Goal: Information Seeking & Learning: Learn about a topic

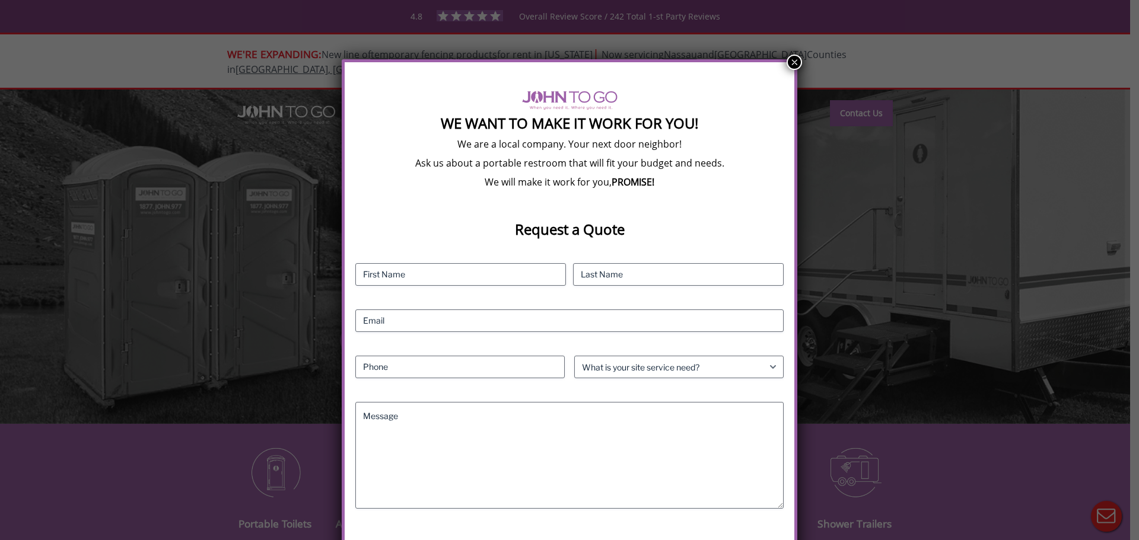
click at [787, 63] on button "×" at bounding box center [794, 62] width 15 height 15
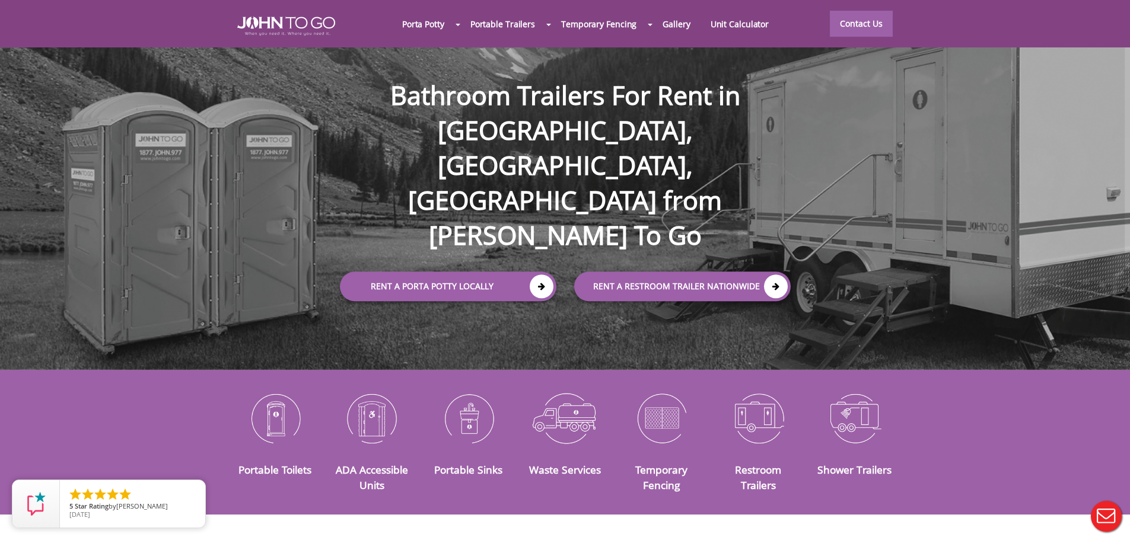
scroll to position [119, 0]
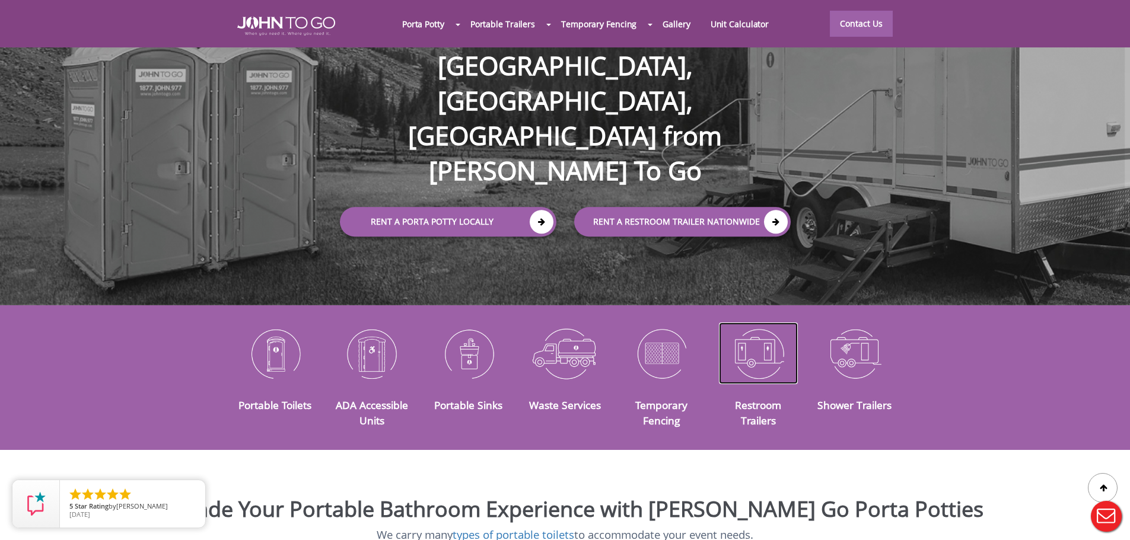
click at [767, 350] on img at bounding box center [758, 354] width 79 height 62
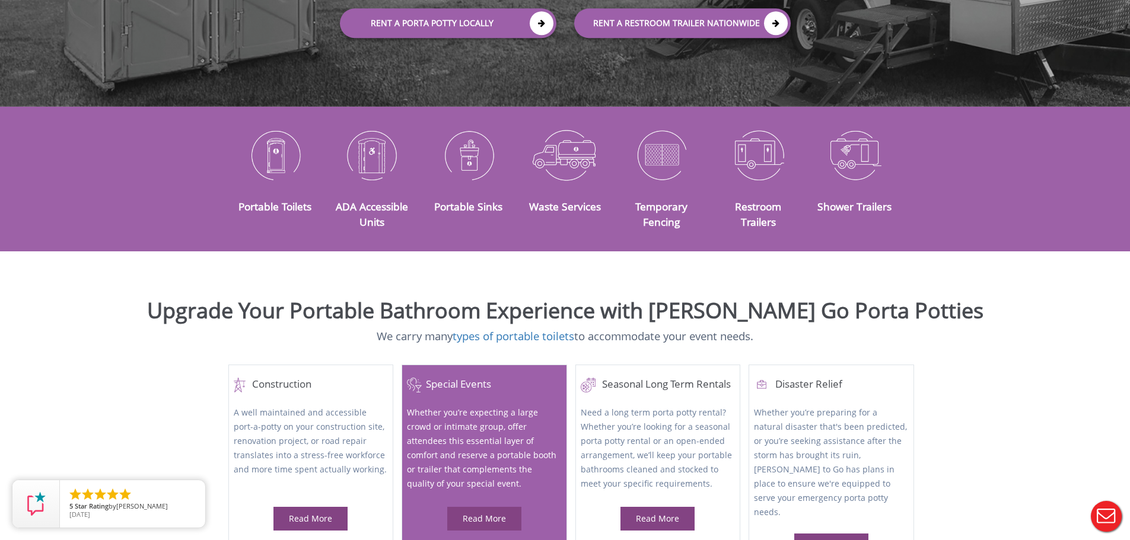
scroll to position [415, 0]
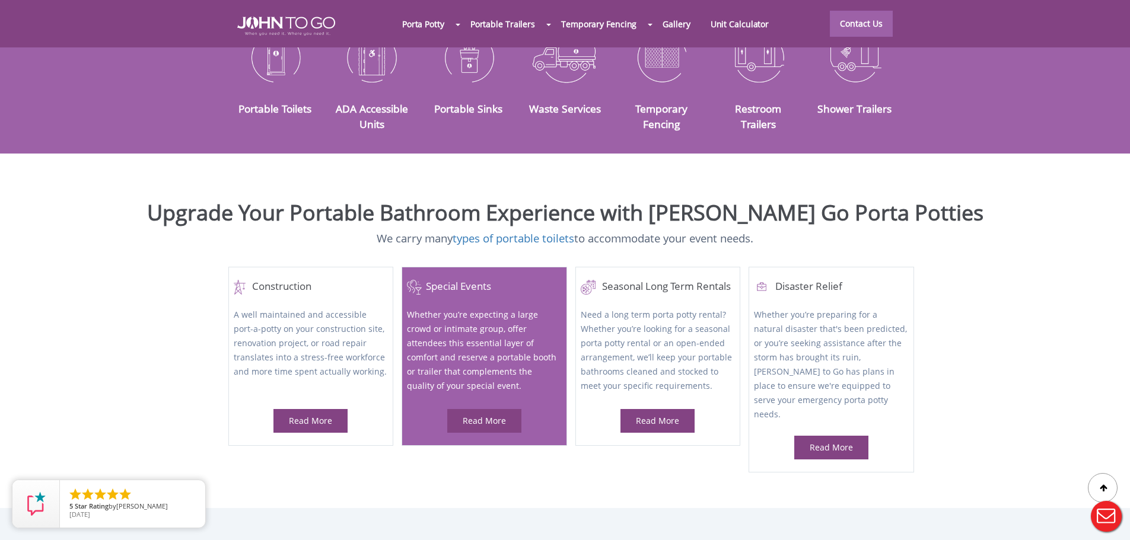
click at [475, 352] on p "Whether you’re expecting a large crowd or intimate group, offer attendees this …" at bounding box center [484, 351] width 154 height 87
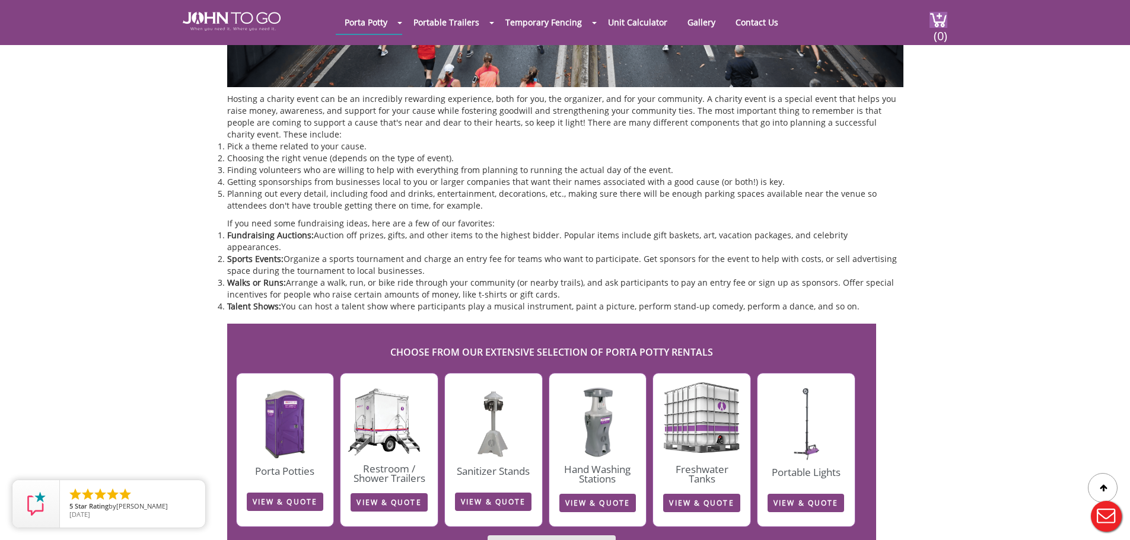
scroll to position [1839, 0]
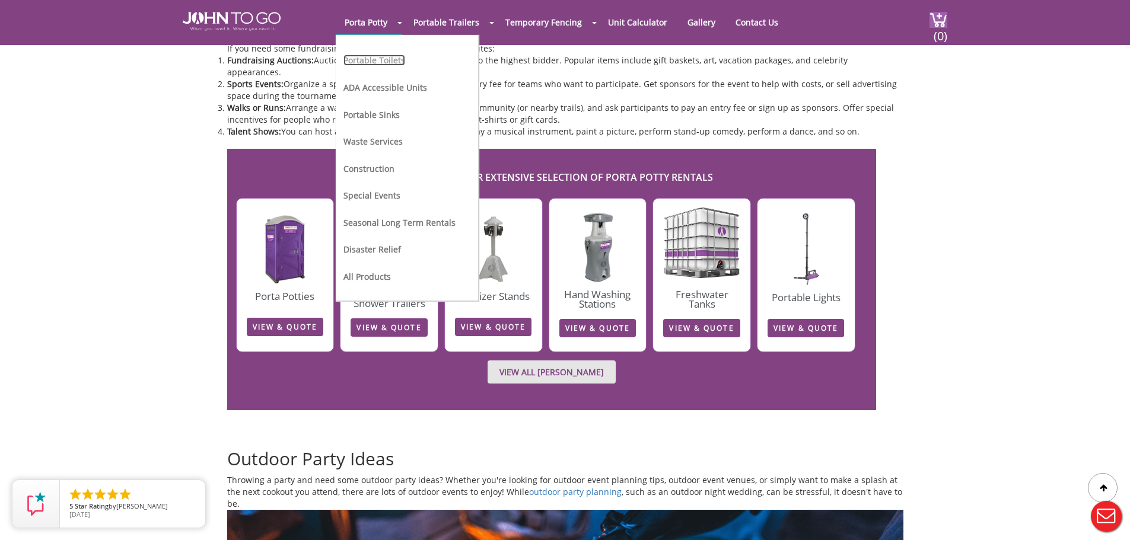
click at [373, 64] on link "Portable Toilets" at bounding box center [374, 60] width 62 height 11
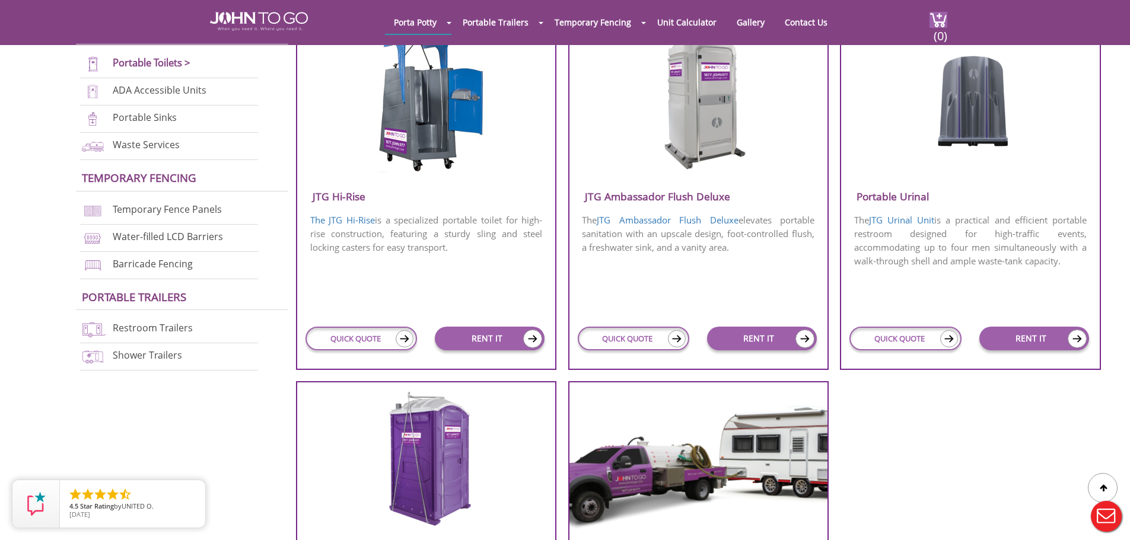
scroll to position [830, 0]
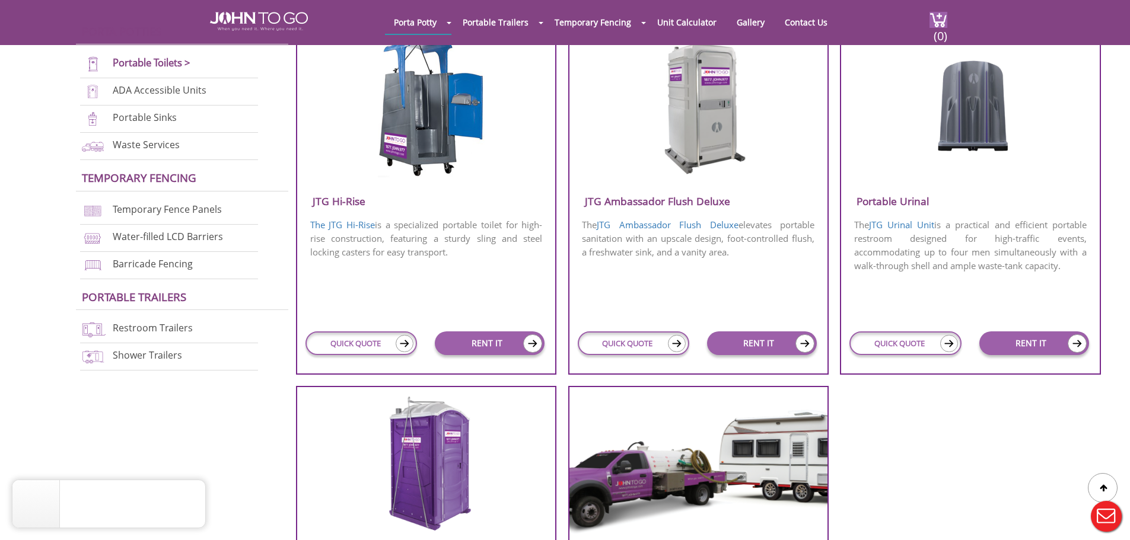
click at [693, 157] on img at bounding box center [698, 107] width 113 height 136
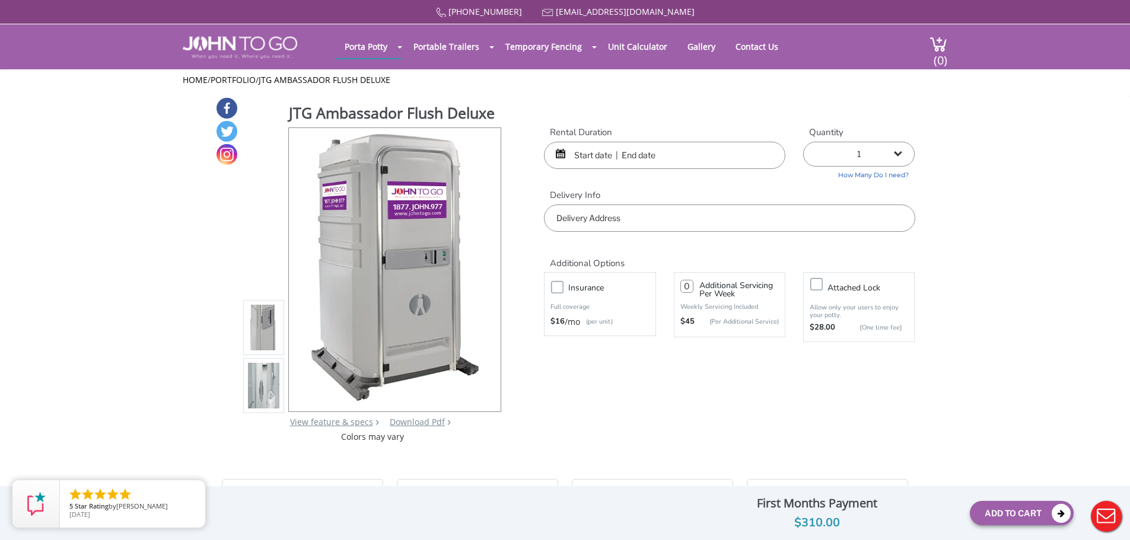
click at [262, 380] on img at bounding box center [264, 385] width 32 height 279
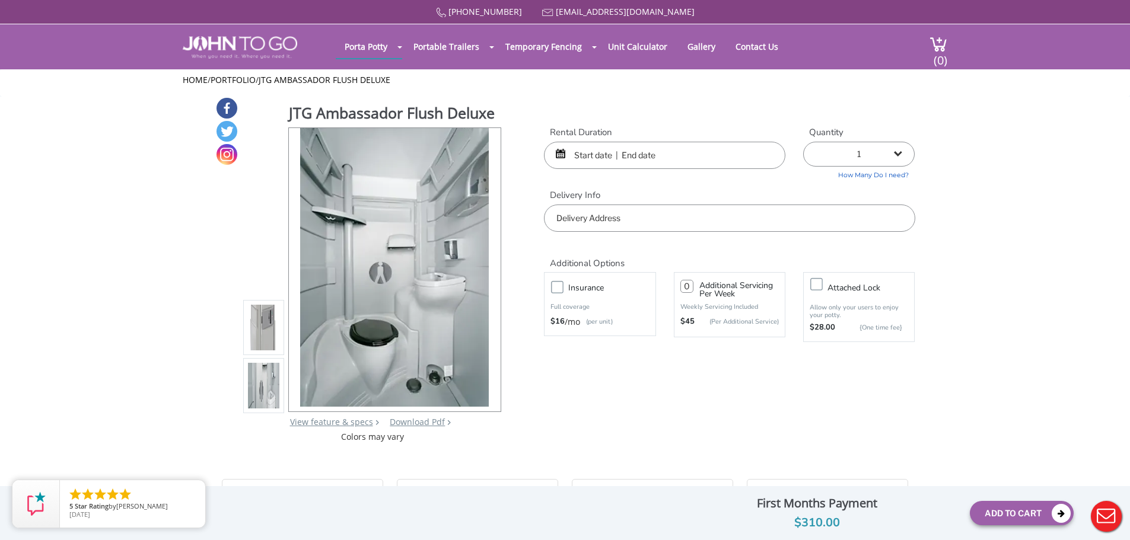
click at [265, 319] on img at bounding box center [264, 327] width 32 height 279
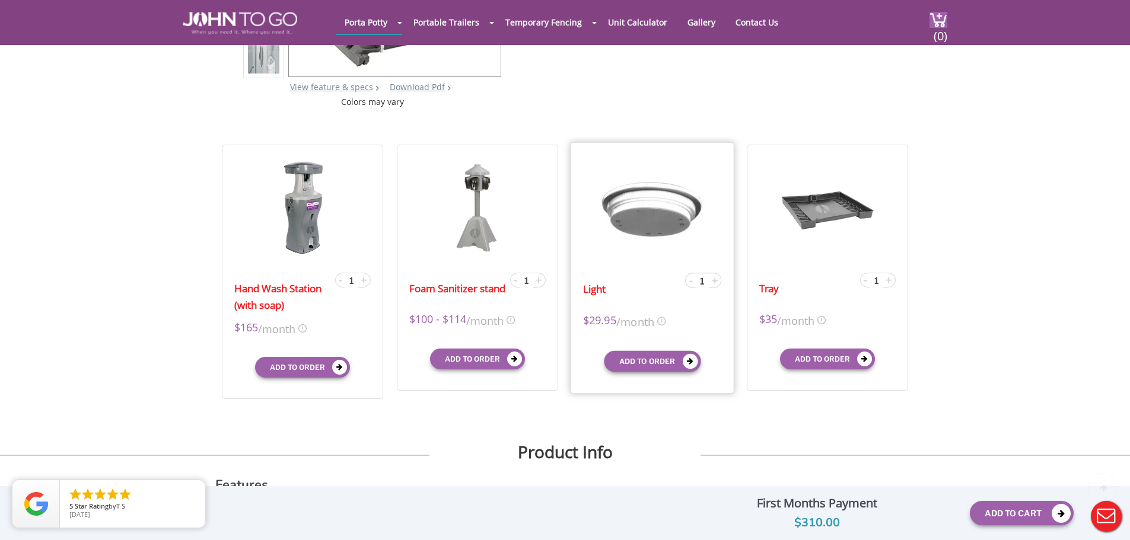
scroll to position [297, 0]
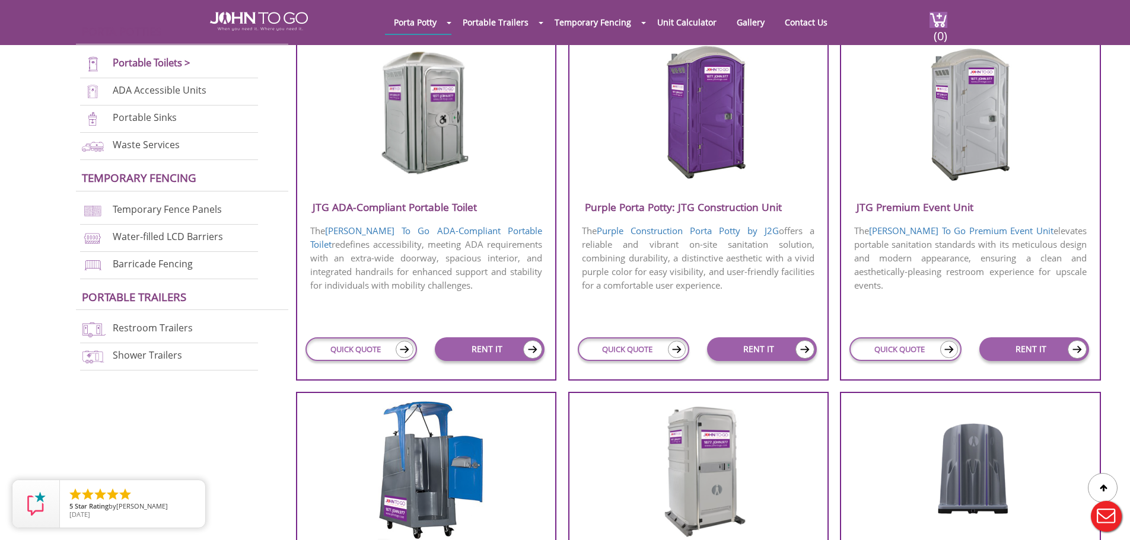
scroll to position [297, 0]
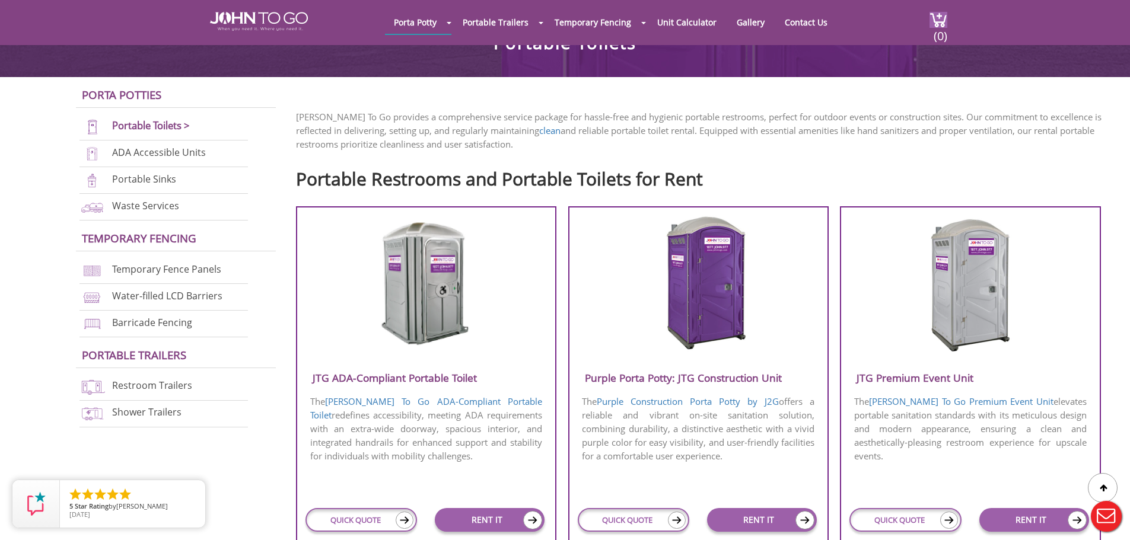
click at [995, 326] on img at bounding box center [969, 283] width 113 height 136
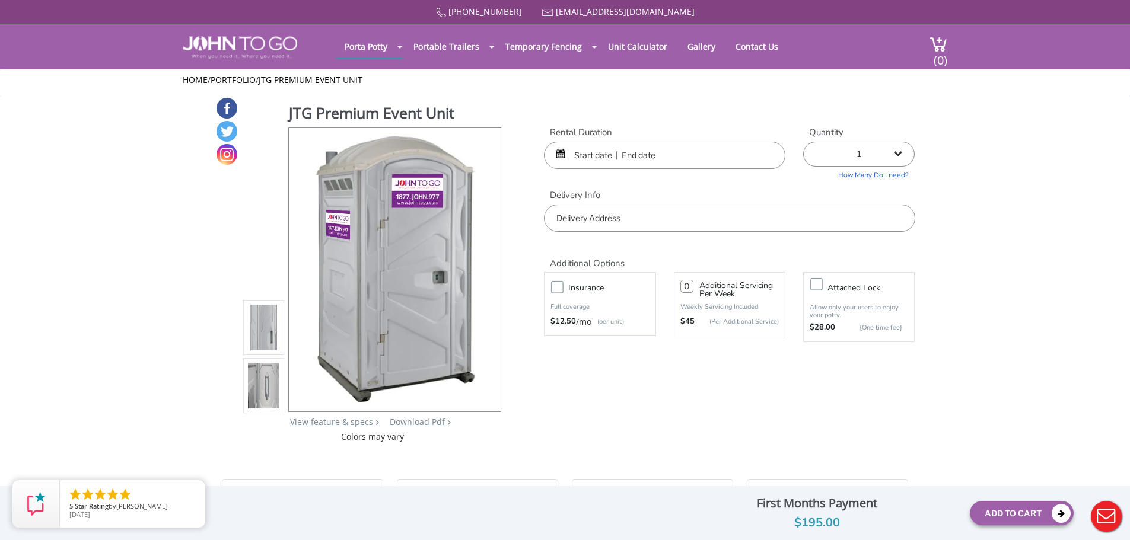
click at [265, 377] on img at bounding box center [264, 385] width 32 height 279
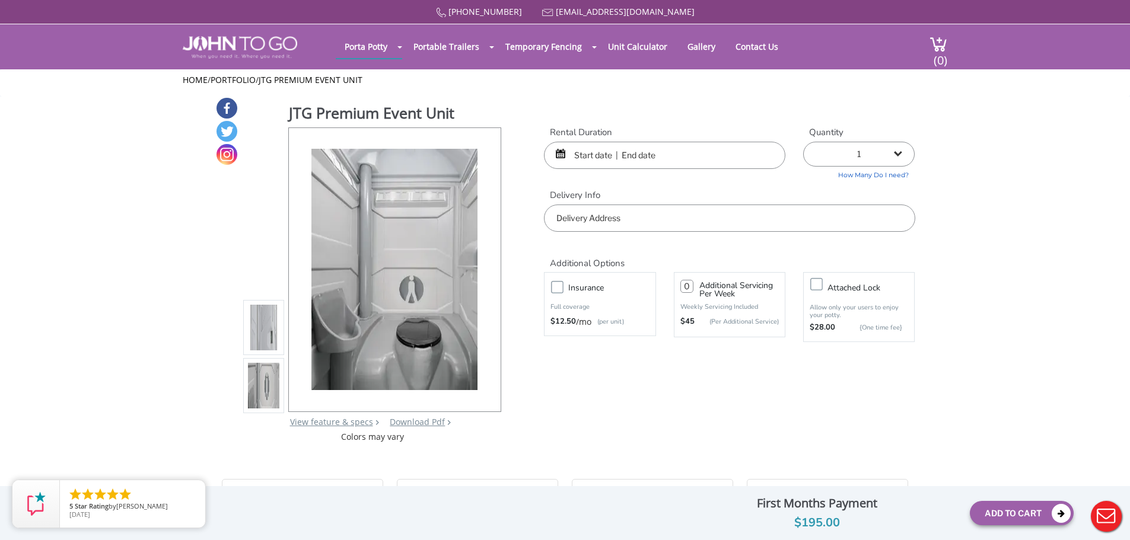
click at [249, 330] on img at bounding box center [264, 327] width 32 height 279
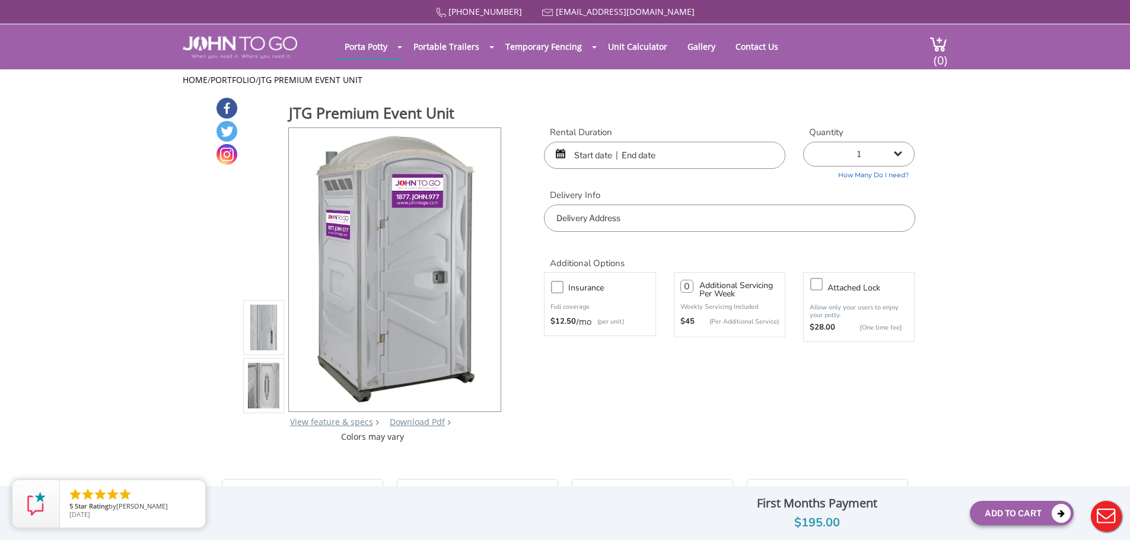
click at [237, 378] on div "JTG Premium Event Unit View feature & specs Download Pdf Product PDF Addon PDF …" at bounding box center [565, 270] width 700 height 346
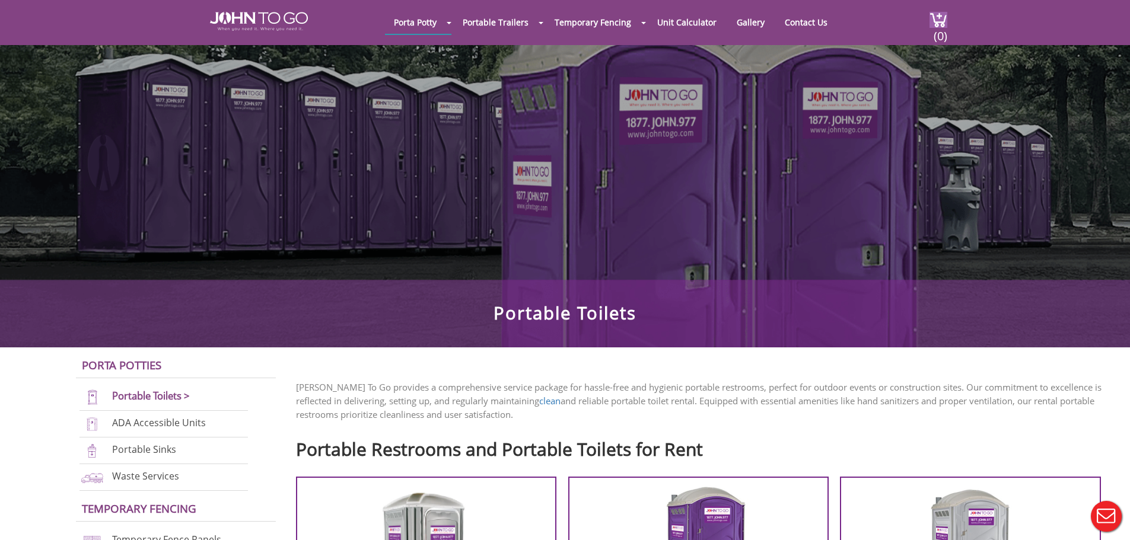
scroll to position [297, 0]
